Goal: Task Accomplishment & Management: Manage account settings

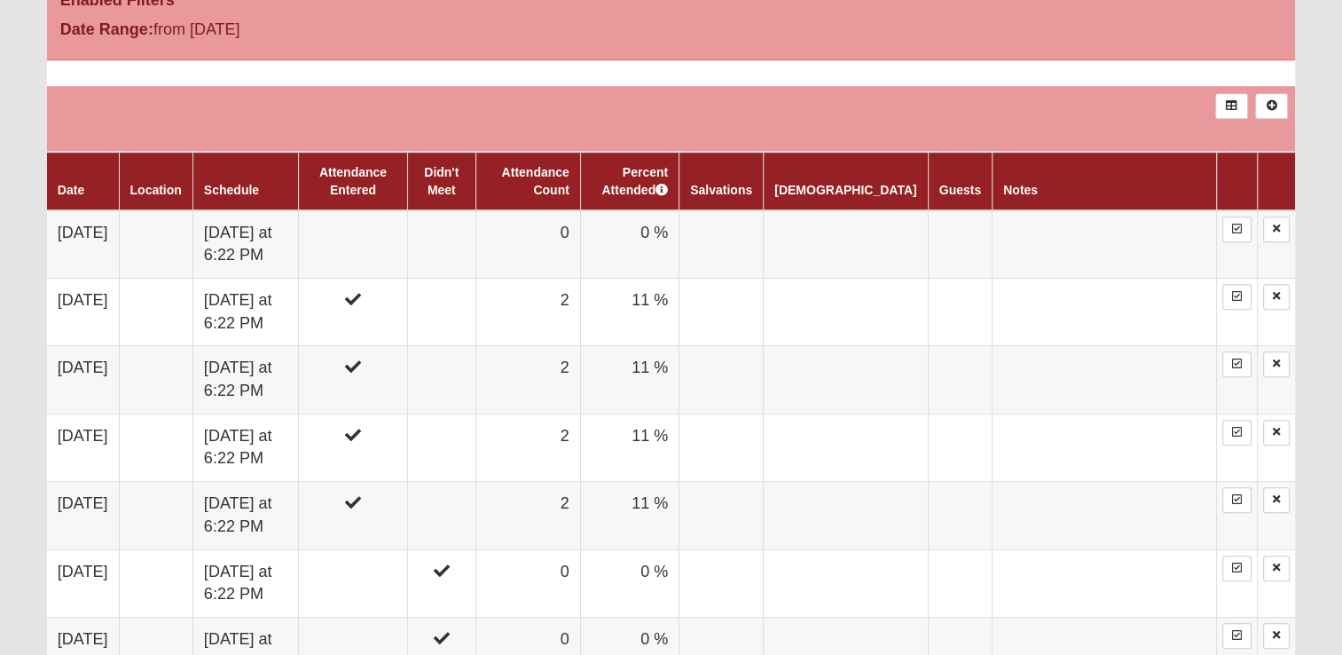
scroll to position [887, 0]
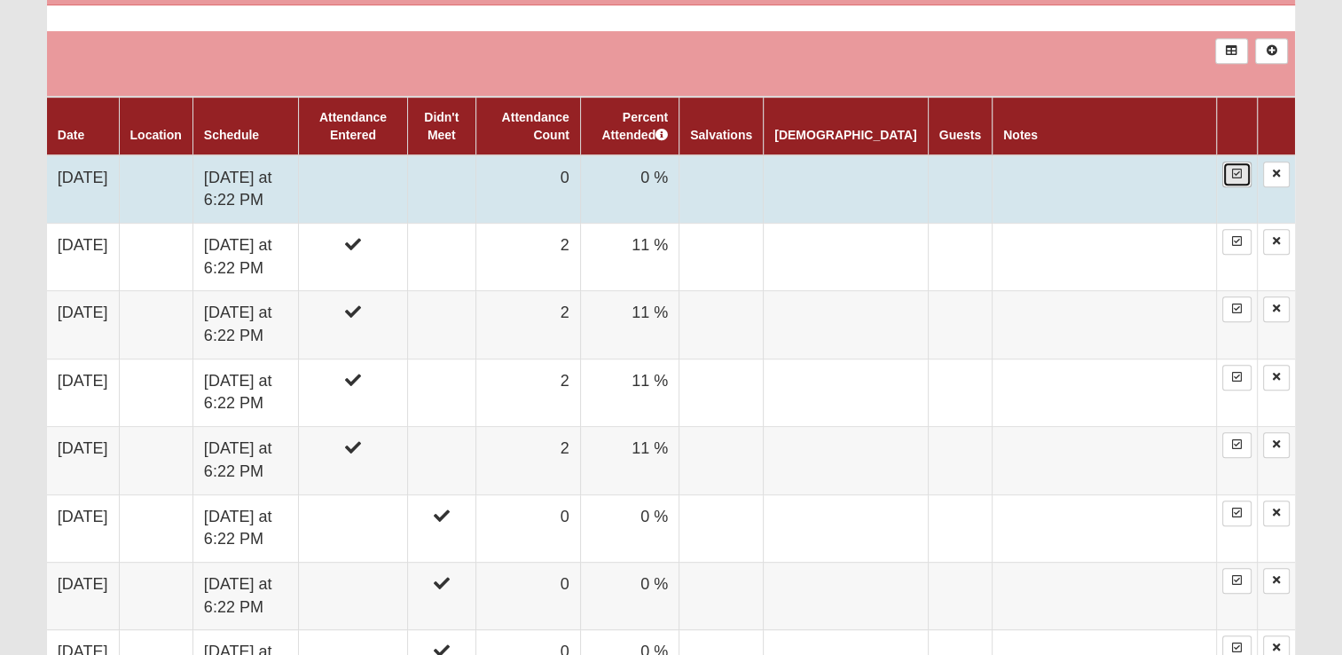
click at [1239, 173] on icon at bounding box center [1237, 174] width 10 height 11
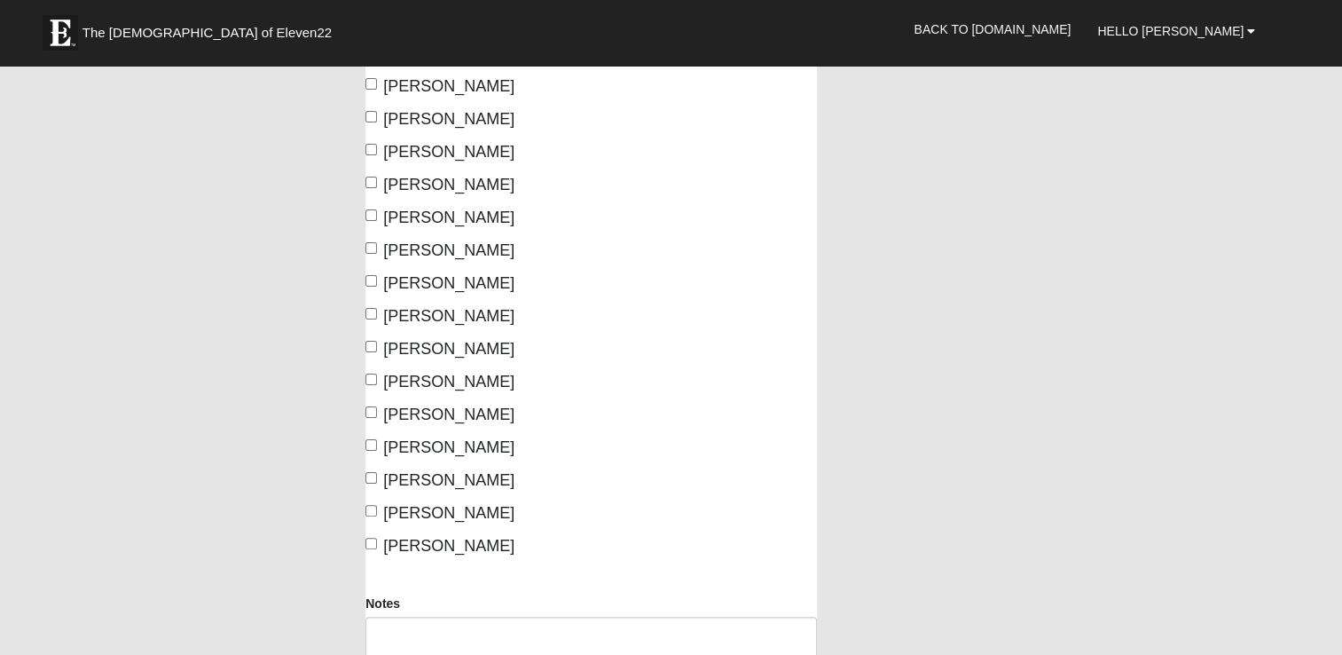
scroll to position [444, 0]
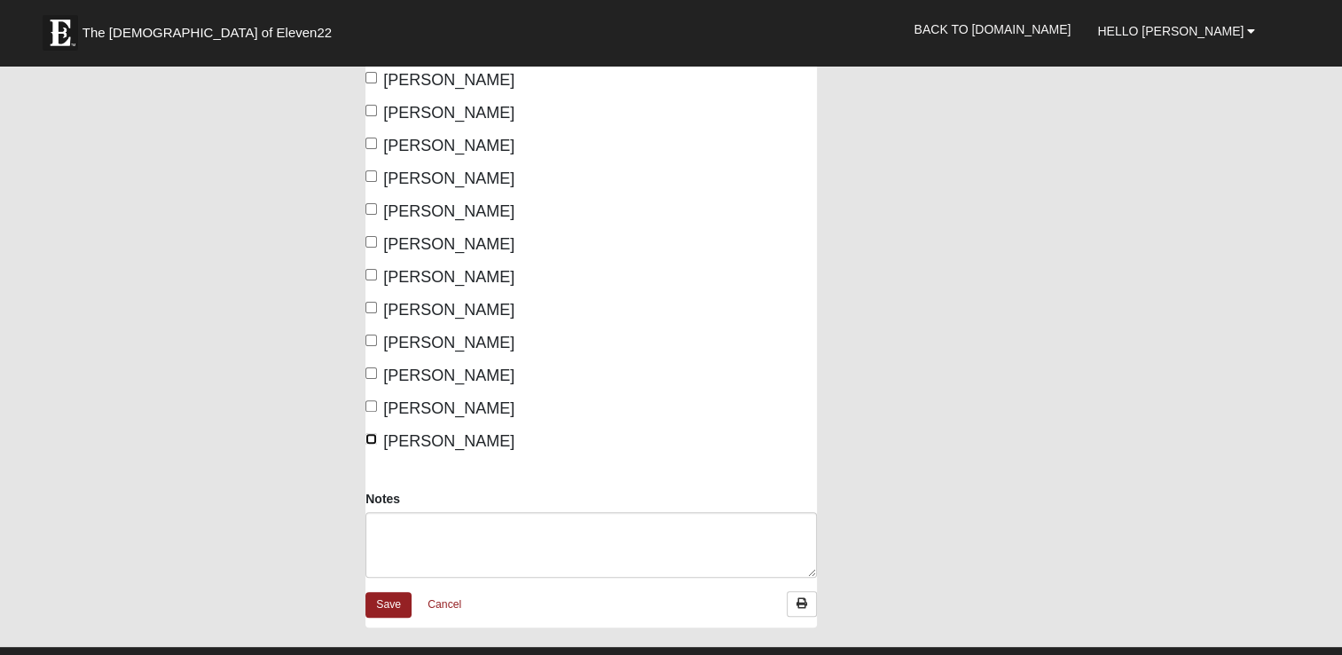
click at [372, 437] on input "Williamson, Donna" at bounding box center [372, 439] width 12 height 12
checkbox input "true"
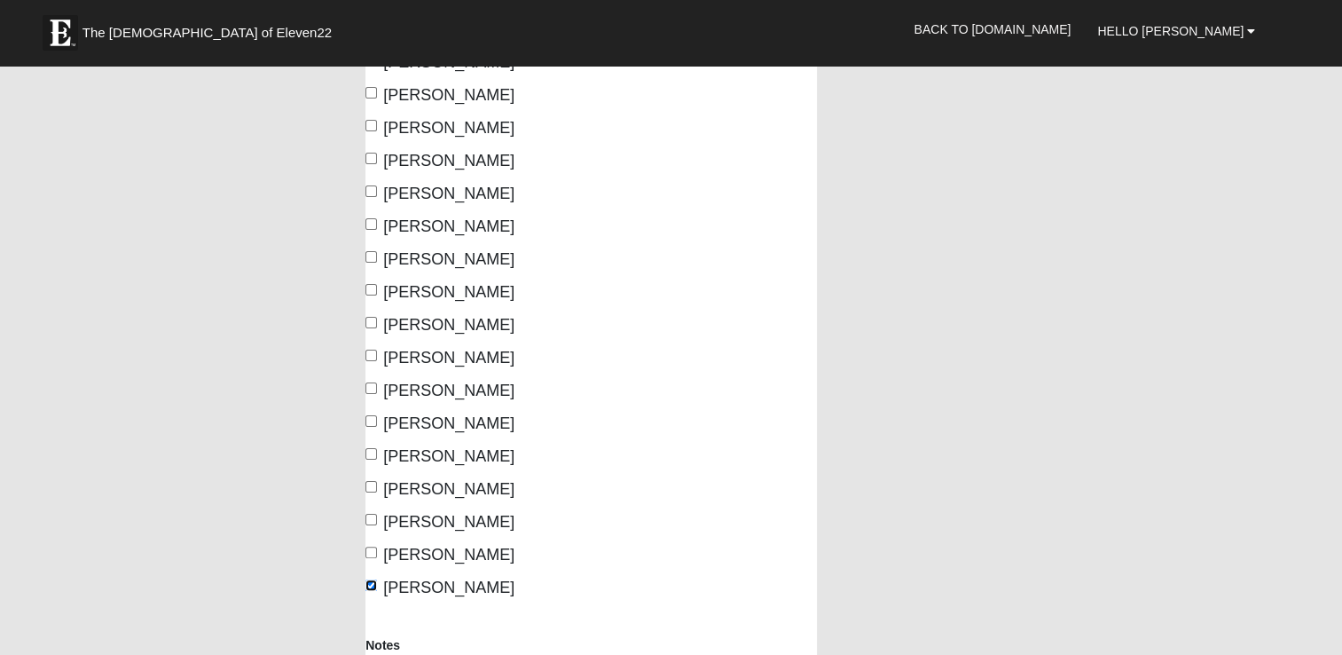
scroll to position [89, 0]
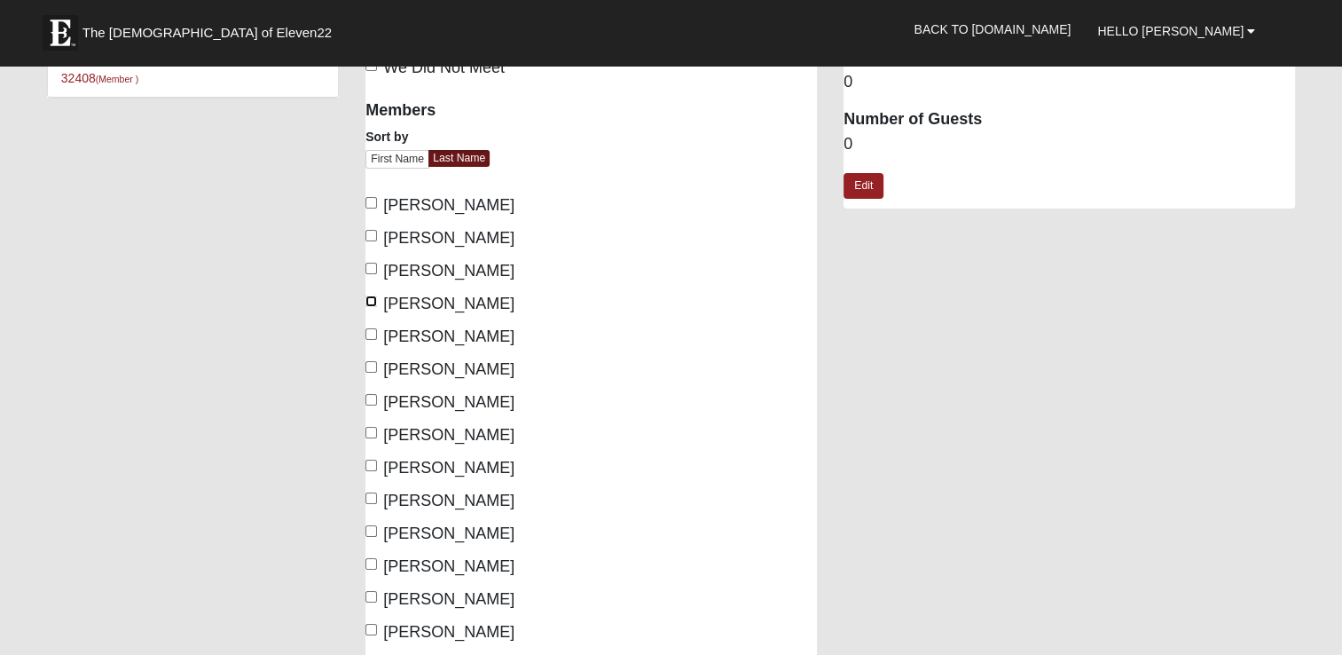
click at [369, 297] on input "Ganske, Greg" at bounding box center [372, 301] width 12 height 12
checkbox input "true"
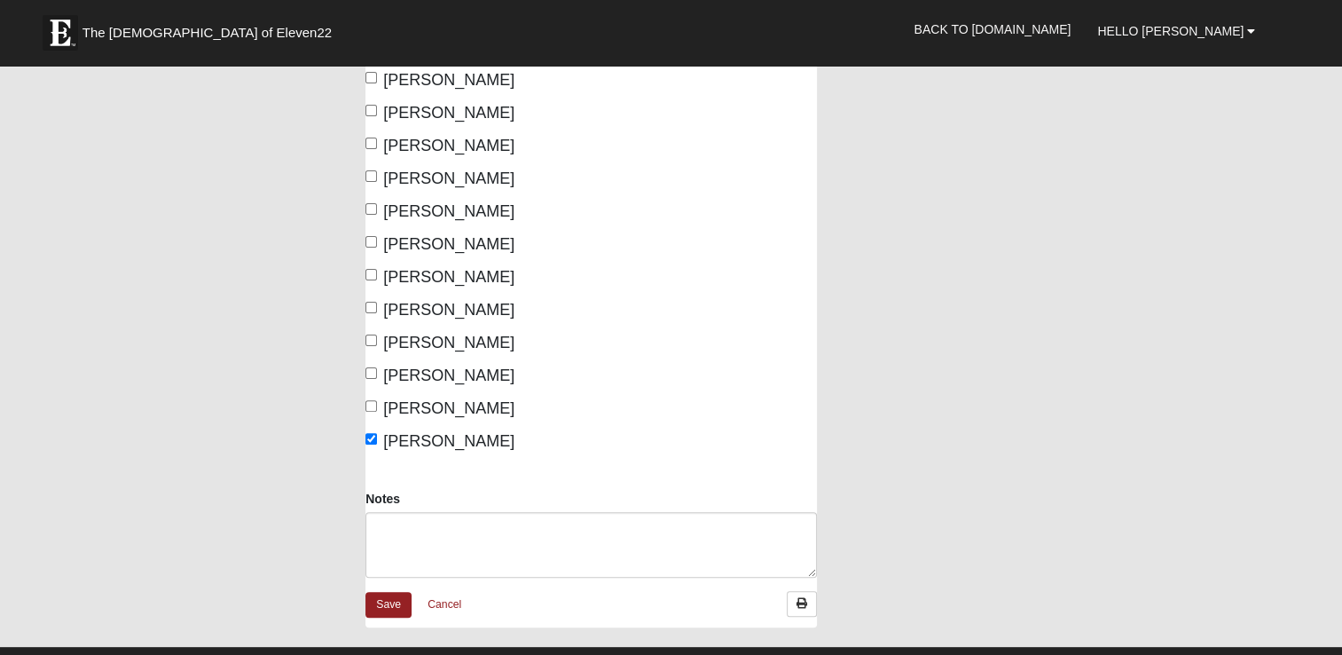
scroll to position [791, 0]
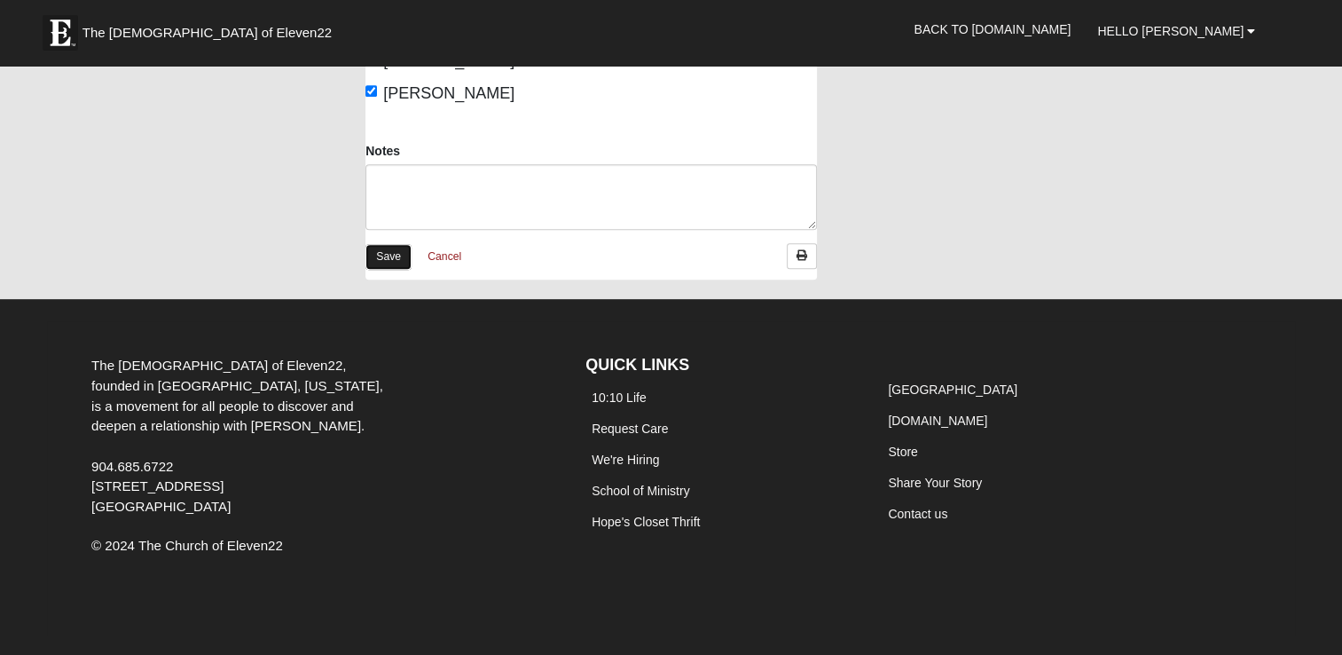
click at [390, 264] on link "Save" at bounding box center [389, 257] width 46 height 26
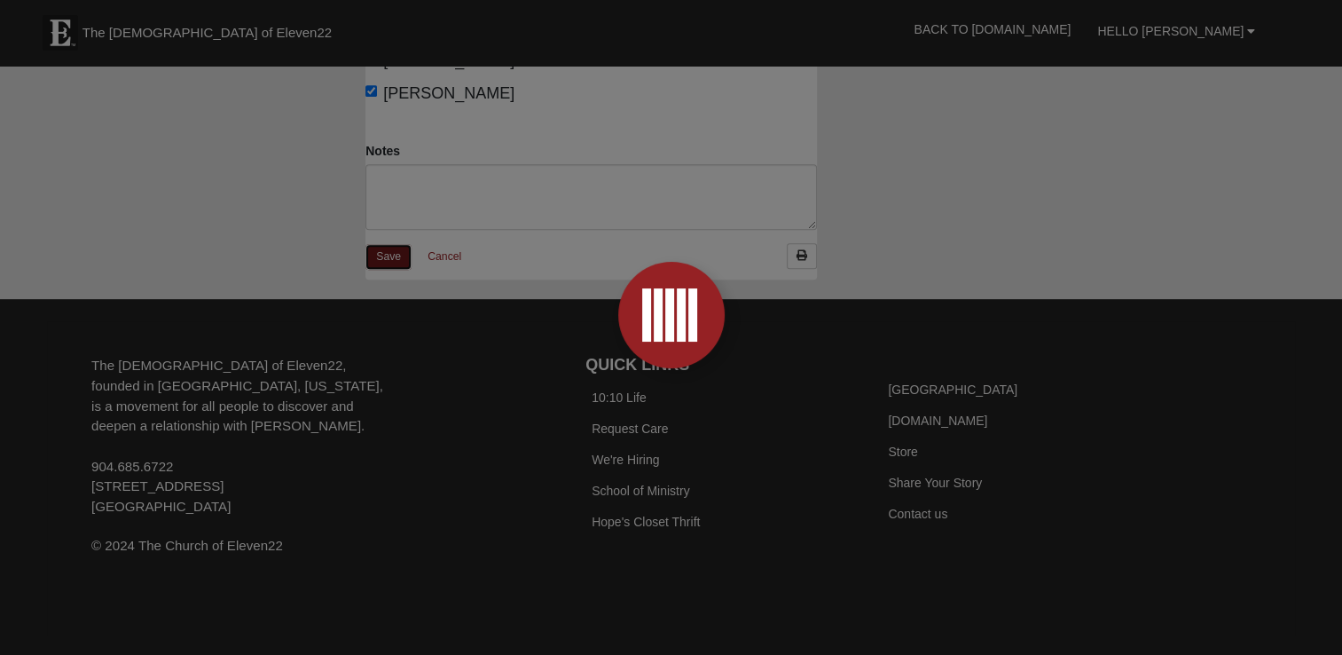
scroll to position [787, 0]
